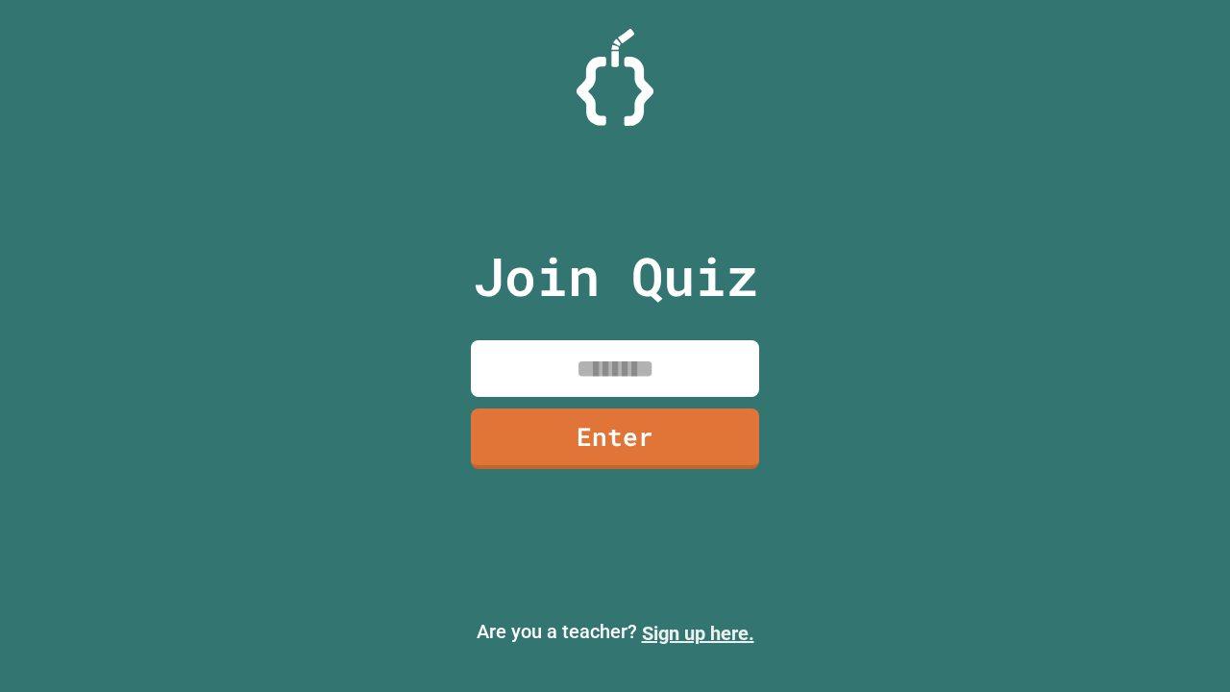
click at [697, 633] on link "Sign up here." at bounding box center [698, 633] width 112 height 23
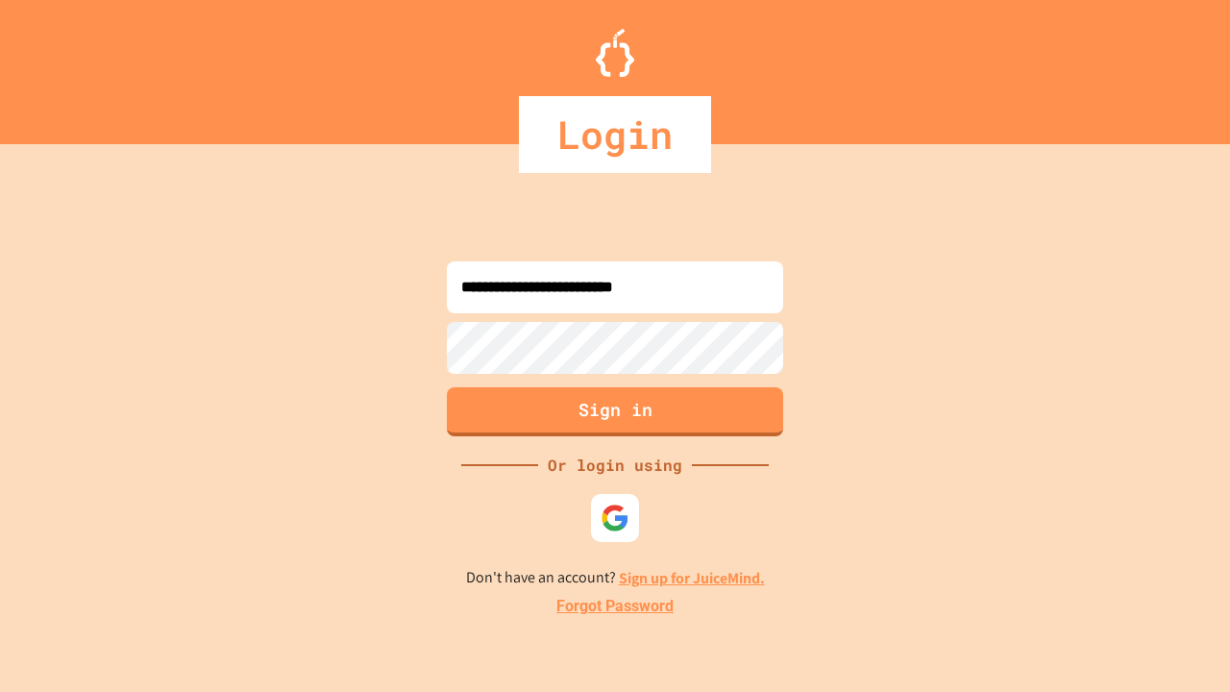
type input "**********"
